Goal: Check status

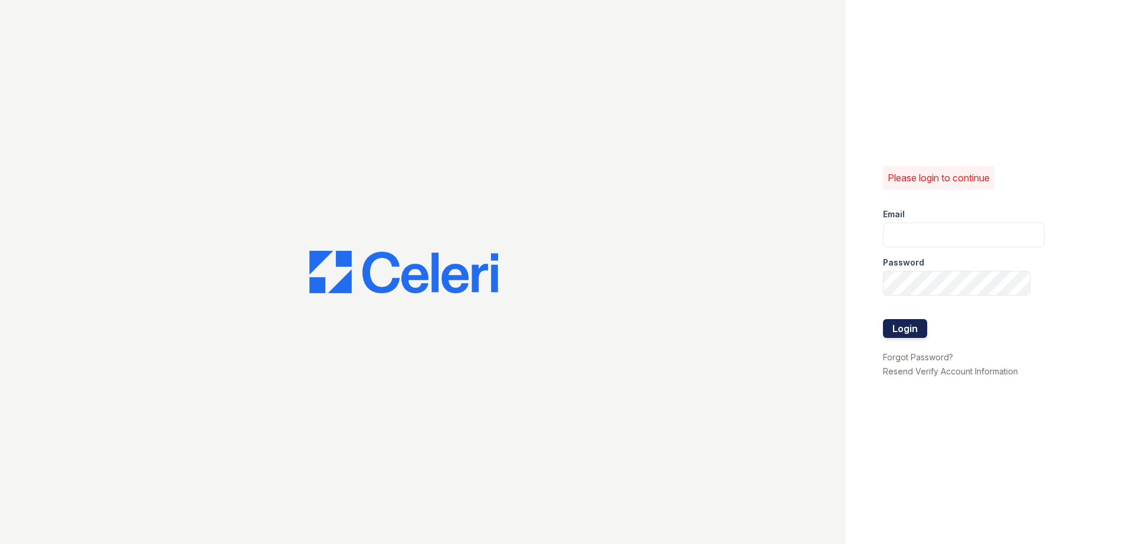
type input "renewnottingham@trinity-pm.com"
click at [894, 330] on button "Login" at bounding box center [905, 328] width 44 height 19
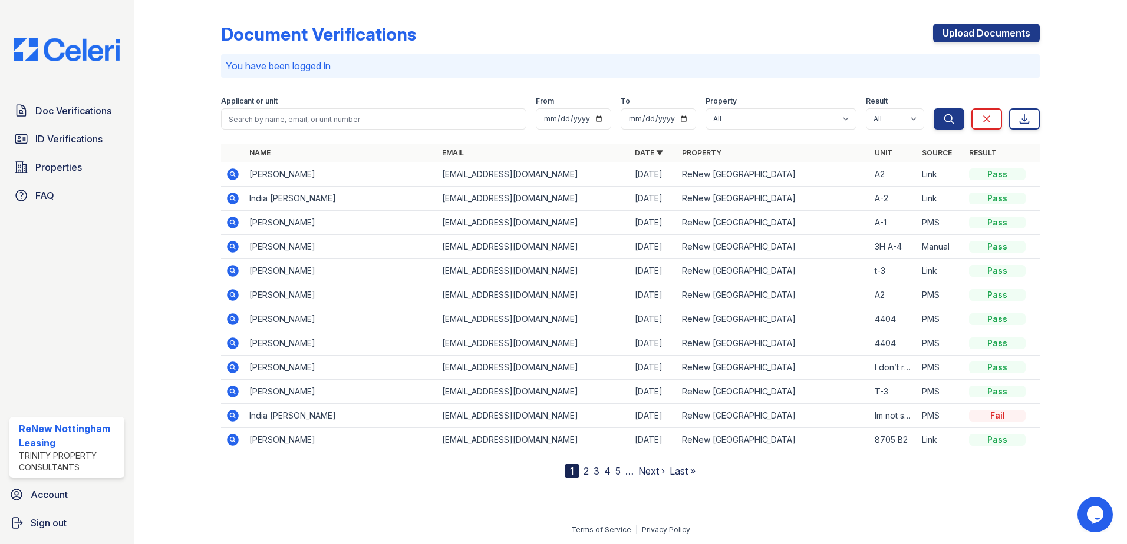
click at [234, 369] on icon at bounding box center [233, 368] width 12 height 12
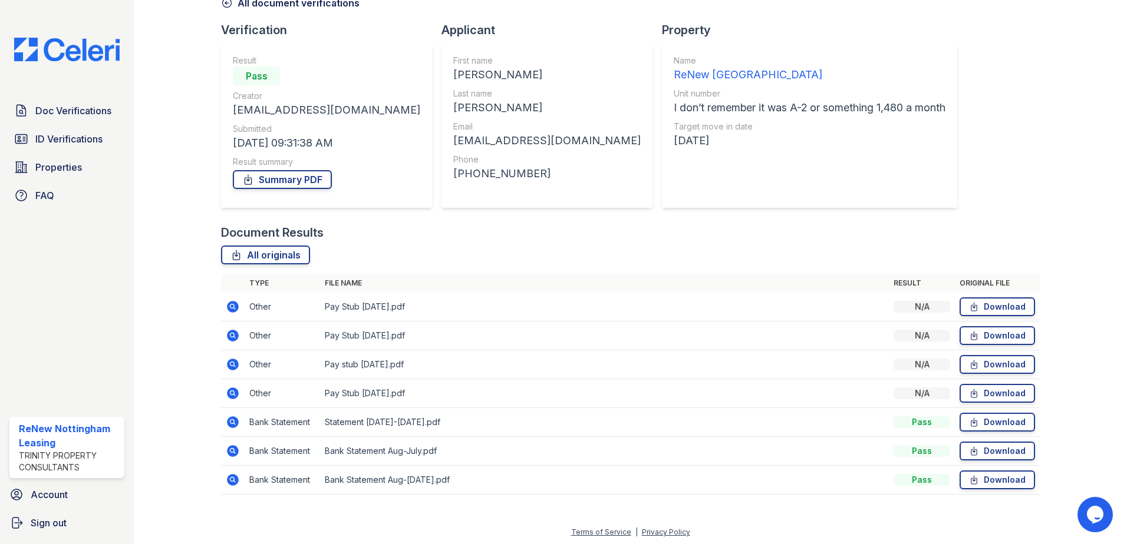
scroll to position [68, 0]
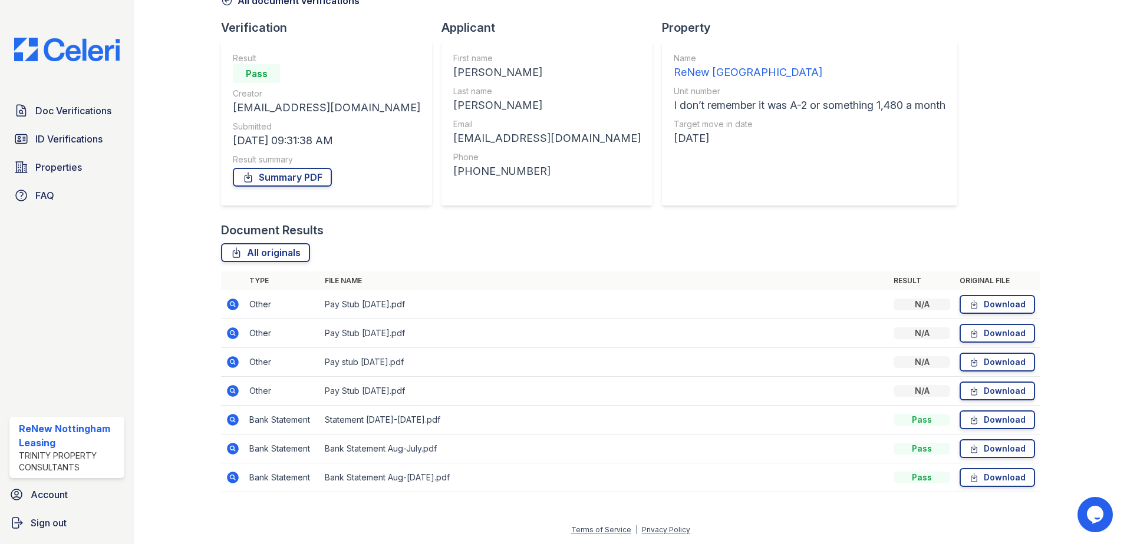
click at [230, 389] on icon at bounding box center [233, 391] width 14 height 14
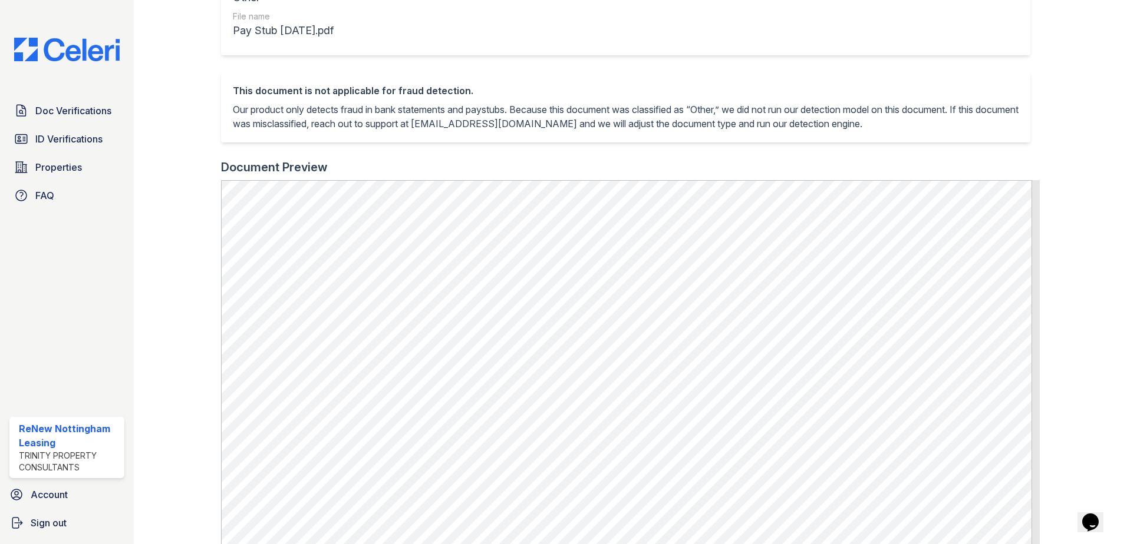
scroll to position [236, 0]
